Goal: Check status: Check status

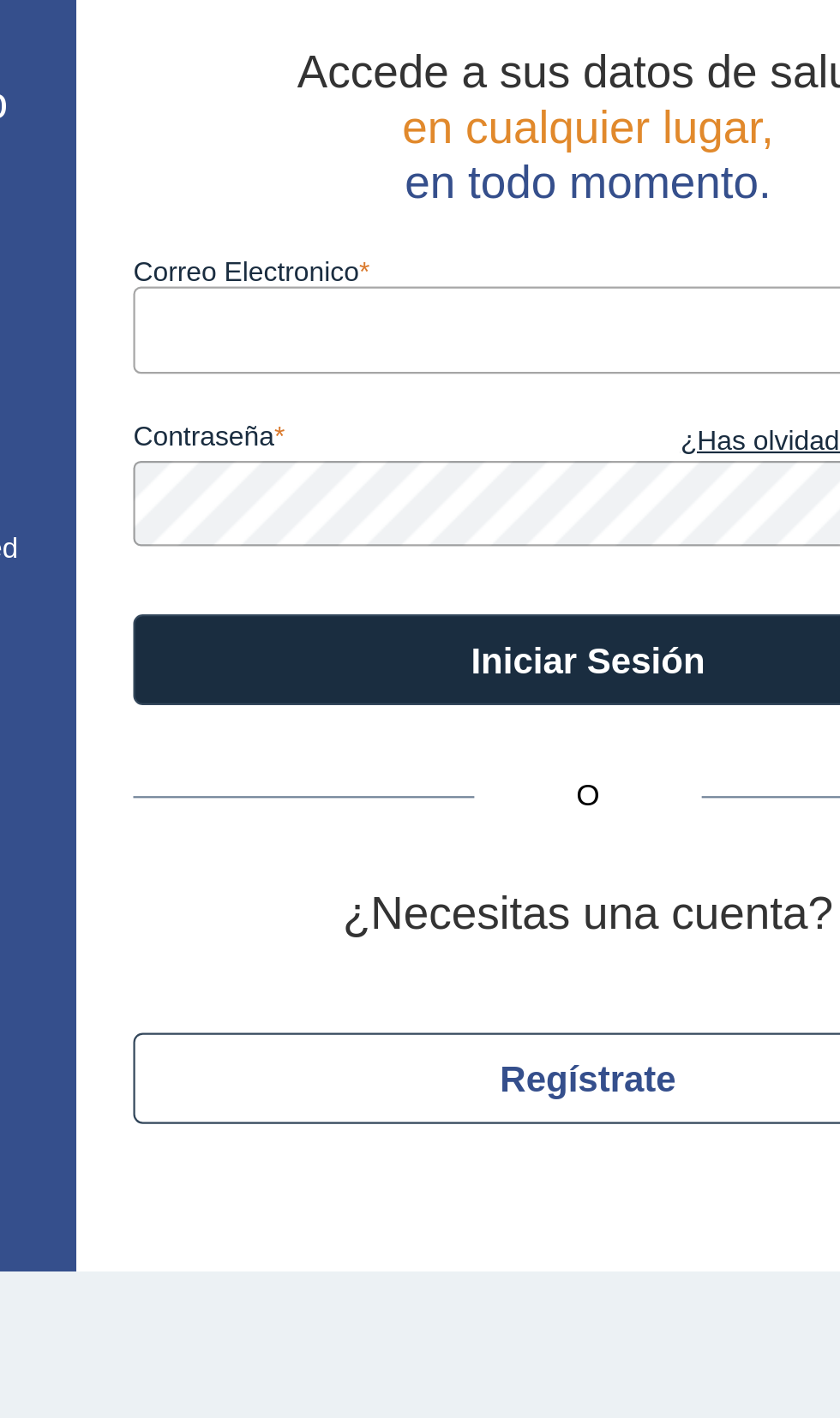
click at [526, 202] on label "Correo Electronico" at bounding box center [574, 196] width 411 height 14
click at [526, 203] on input "Correo Electronico" at bounding box center [574, 221] width 411 height 38
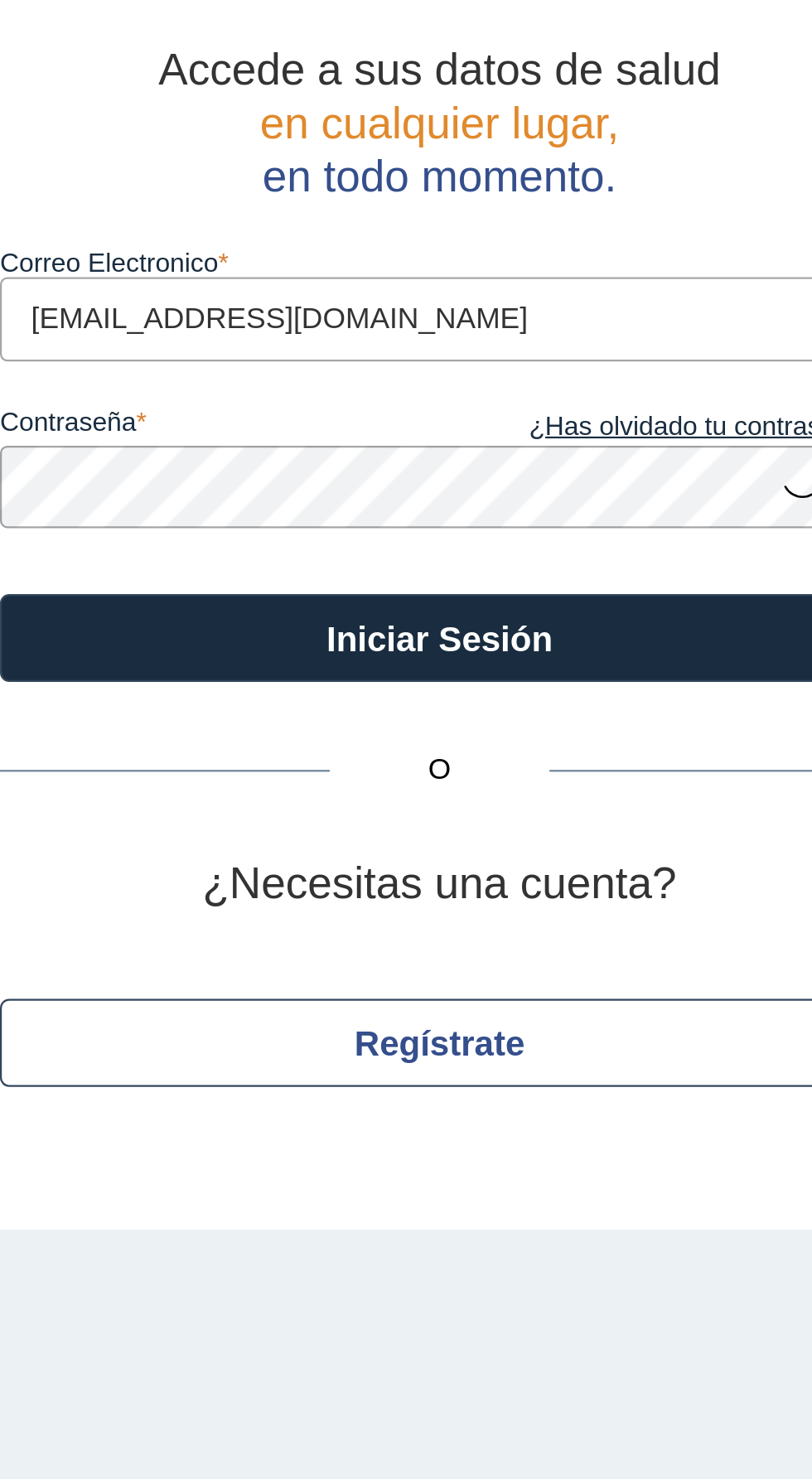
type input "[EMAIL_ADDRESS][DOMAIN_NAME]"
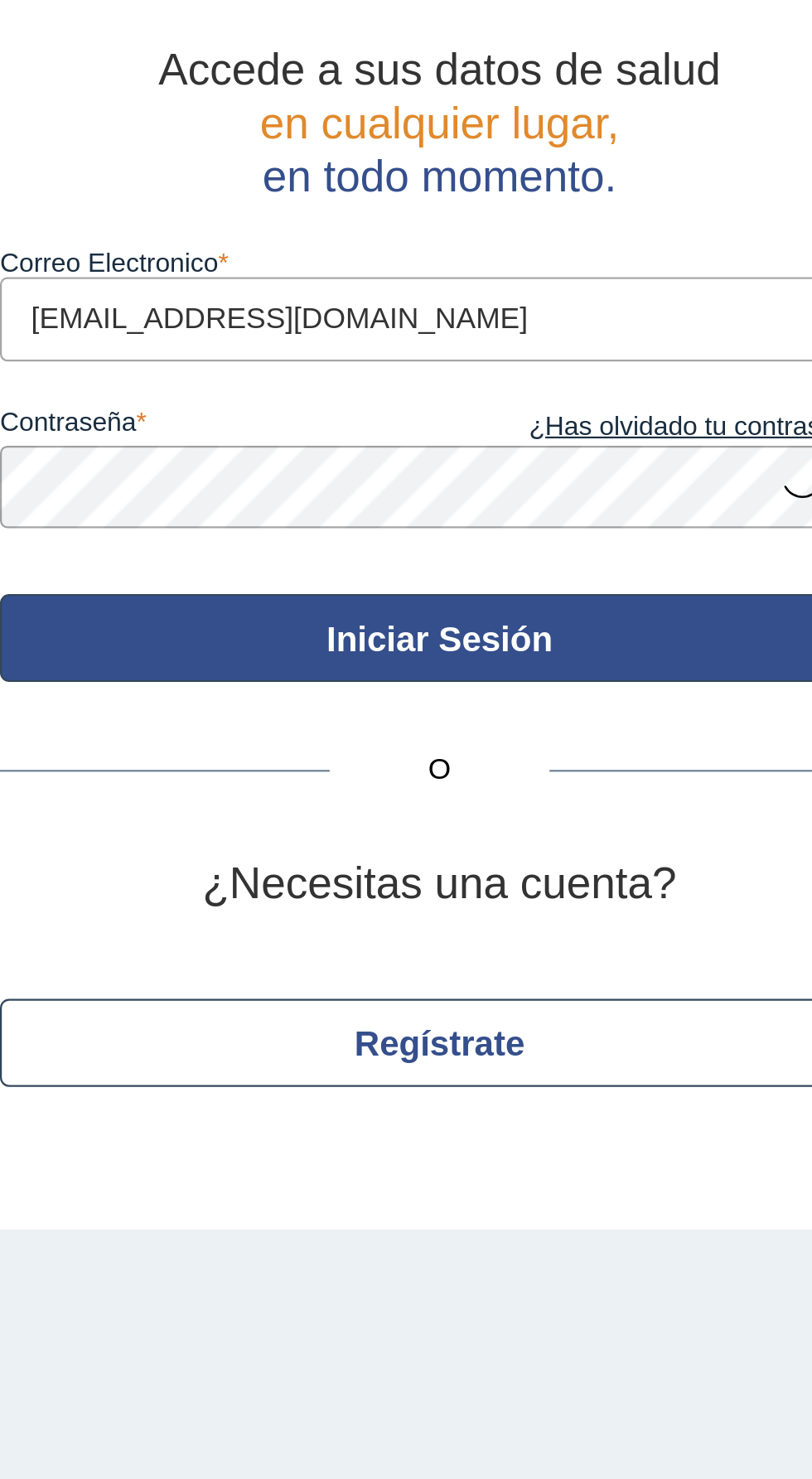
click at [654, 355] on button "Iniciar Sesión" at bounding box center [555, 360] width 397 height 40
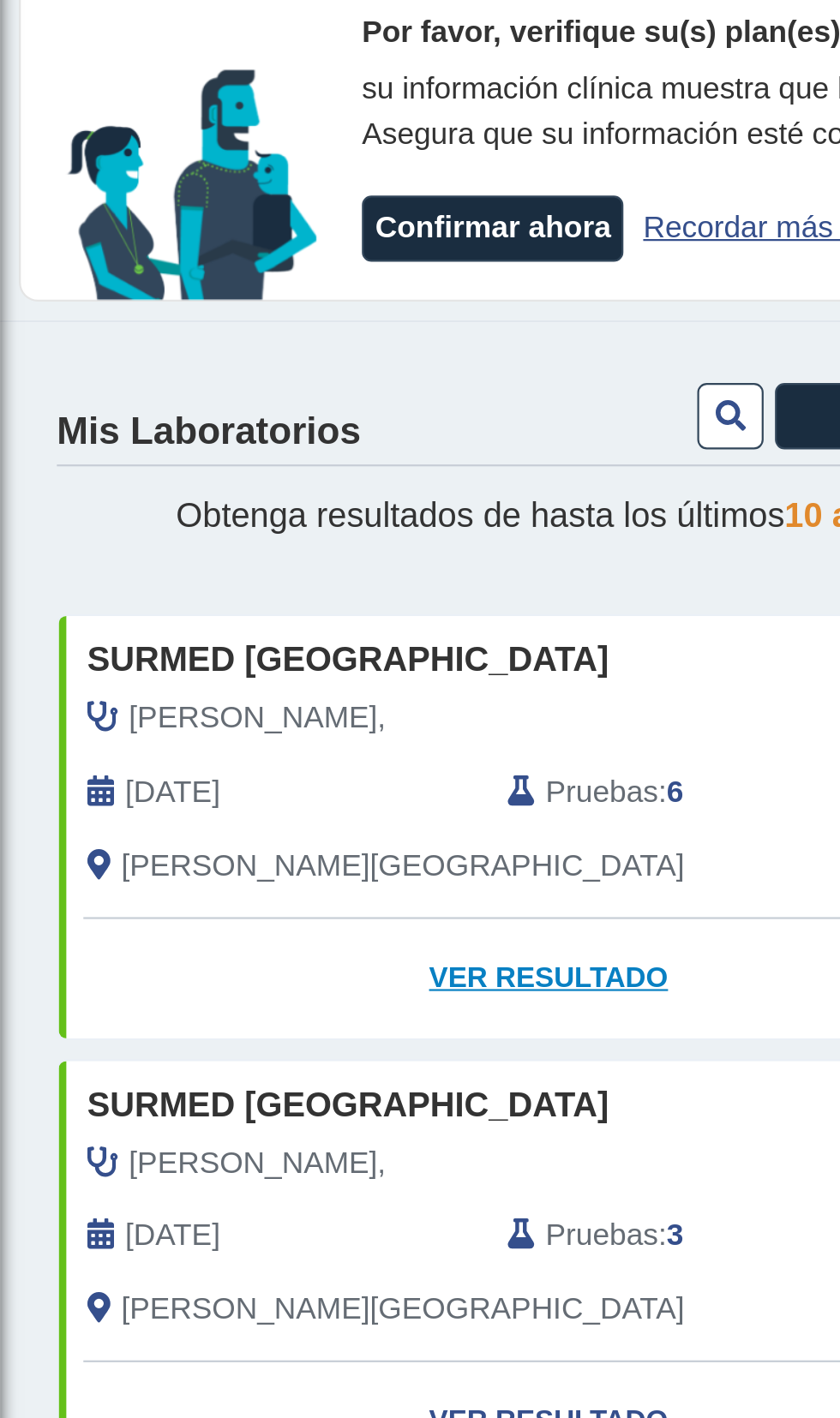
click at [276, 520] on link "Ver Resultado" at bounding box center [248, 516] width 443 height 54
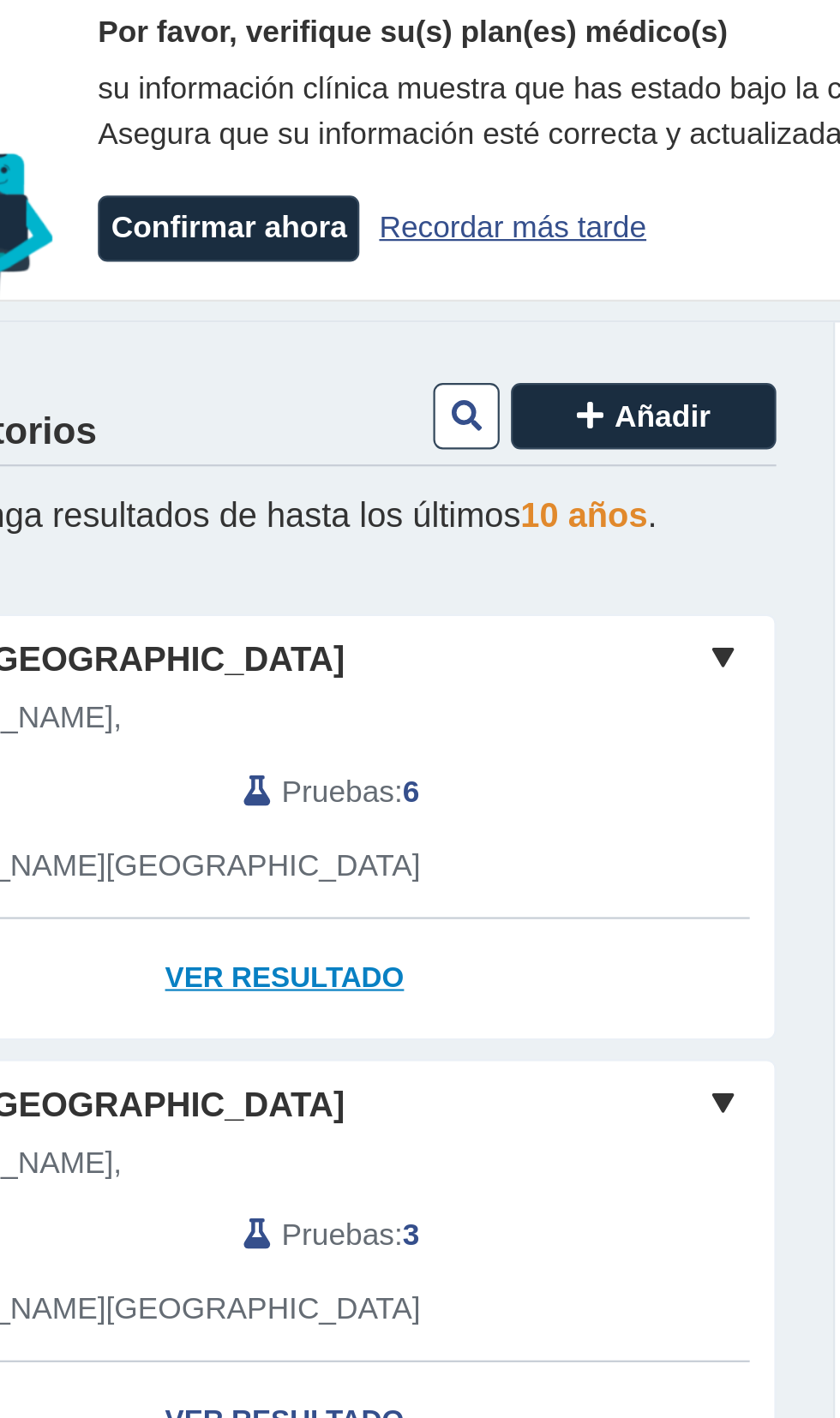
scroll to position [5, 0]
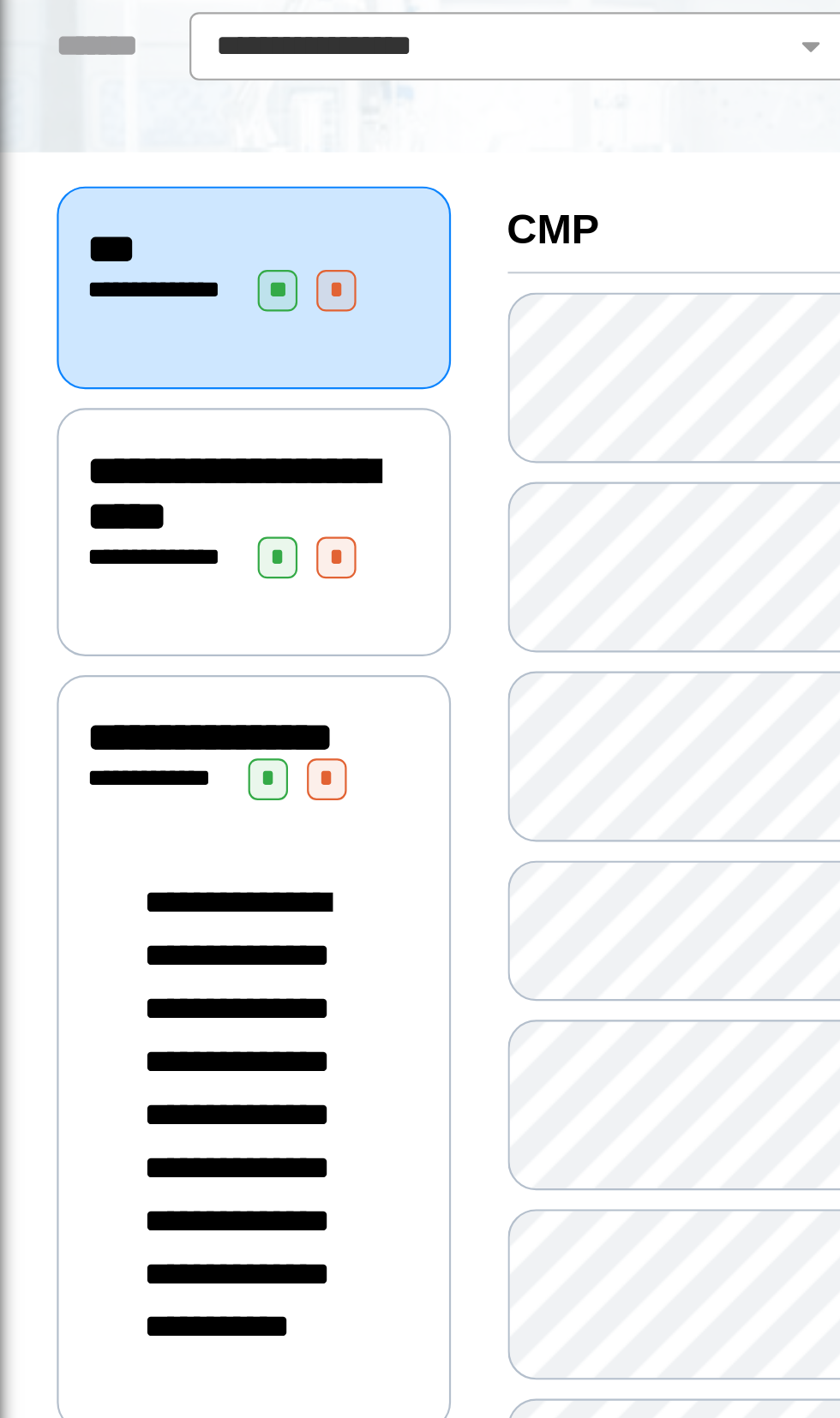
scroll to position [137, 0]
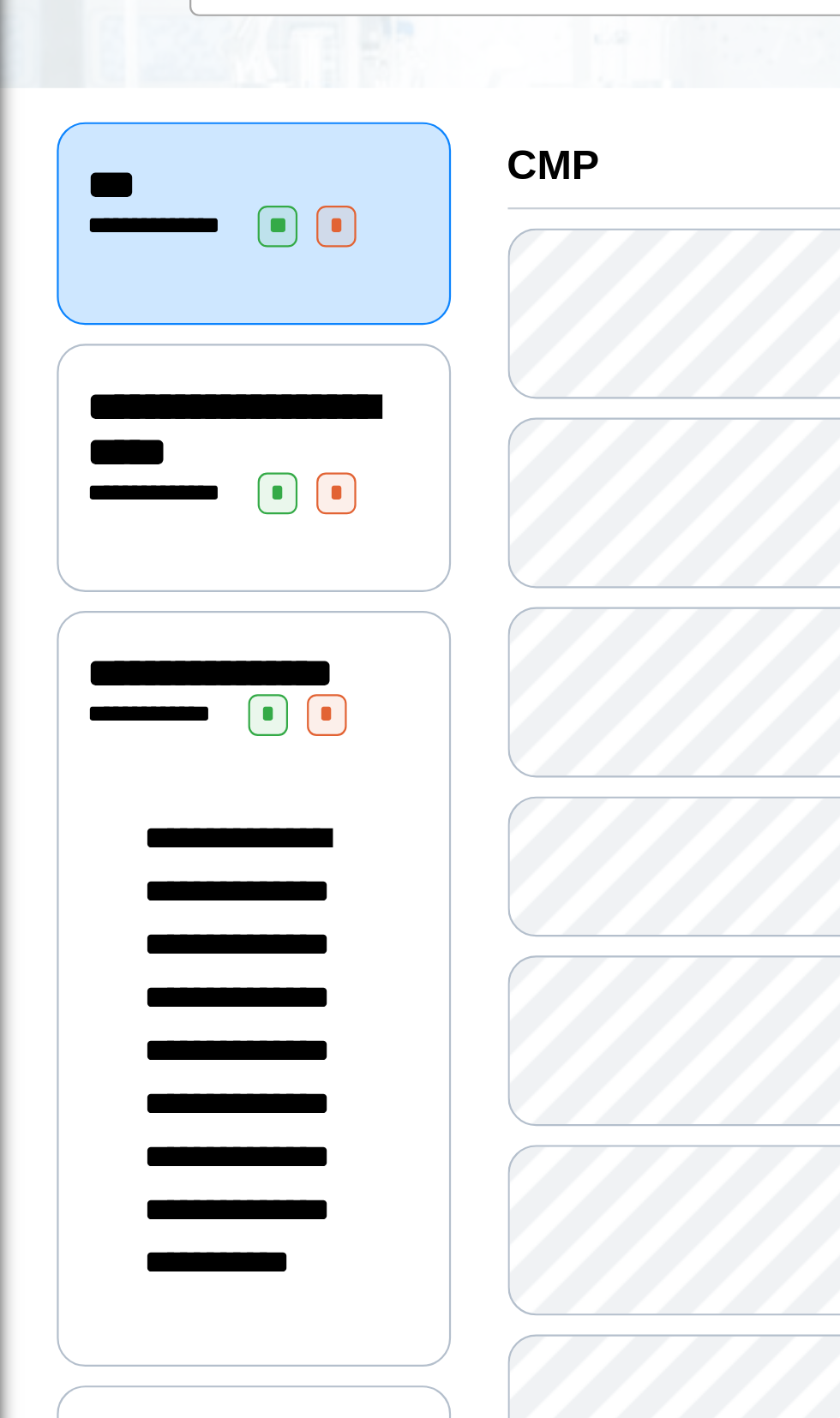
click at [130, 649] on span "**********" at bounding box center [108, 548] width 84 height 208
